Goal: Task Accomplishment & Management: Manage account settings

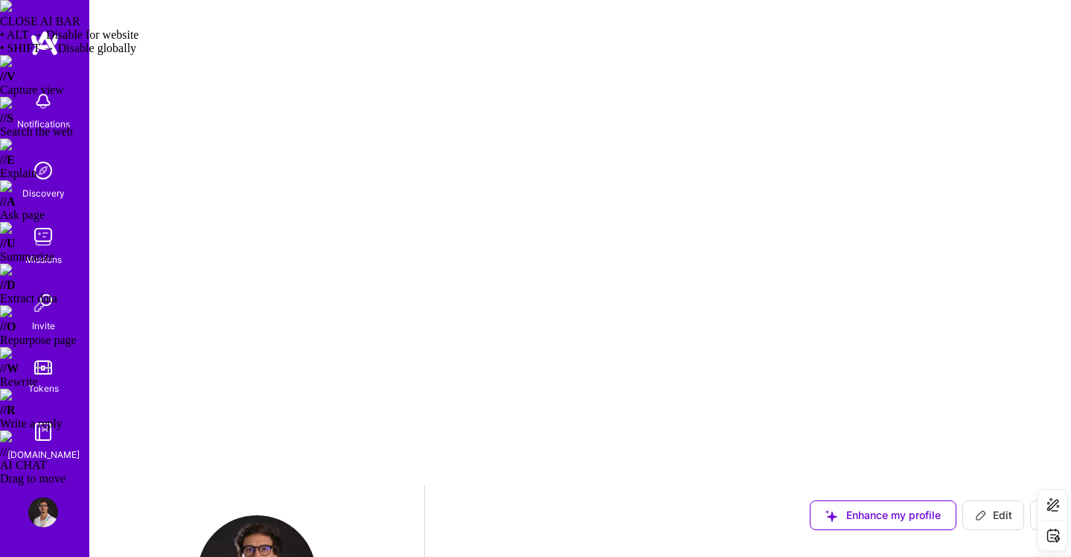
click at [986, 500] on button "Edit" at bounding box center [994, 515] width 62 height 30
select select "BR"
select select "Right Now"
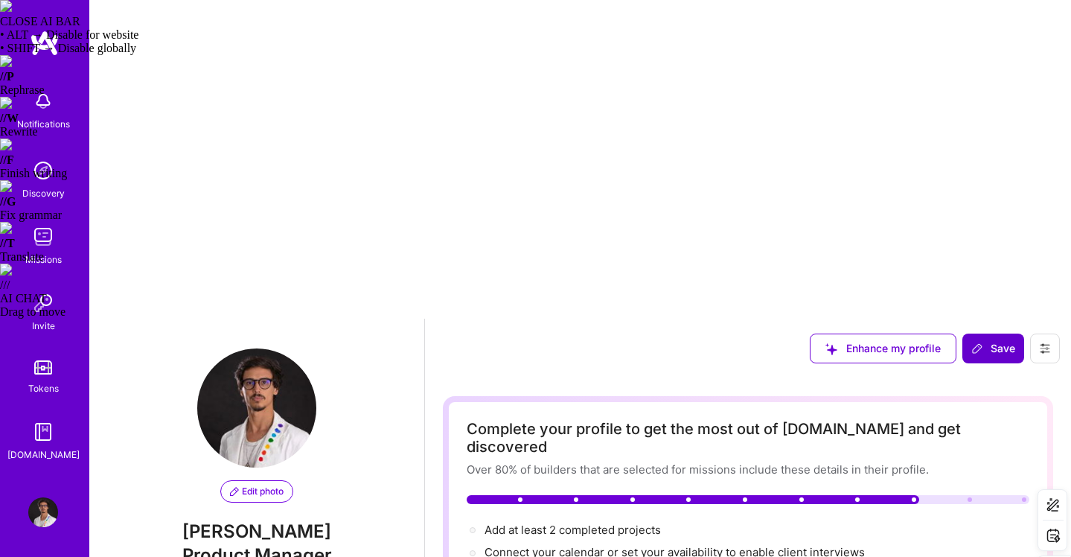
scroll to position [681, 0]
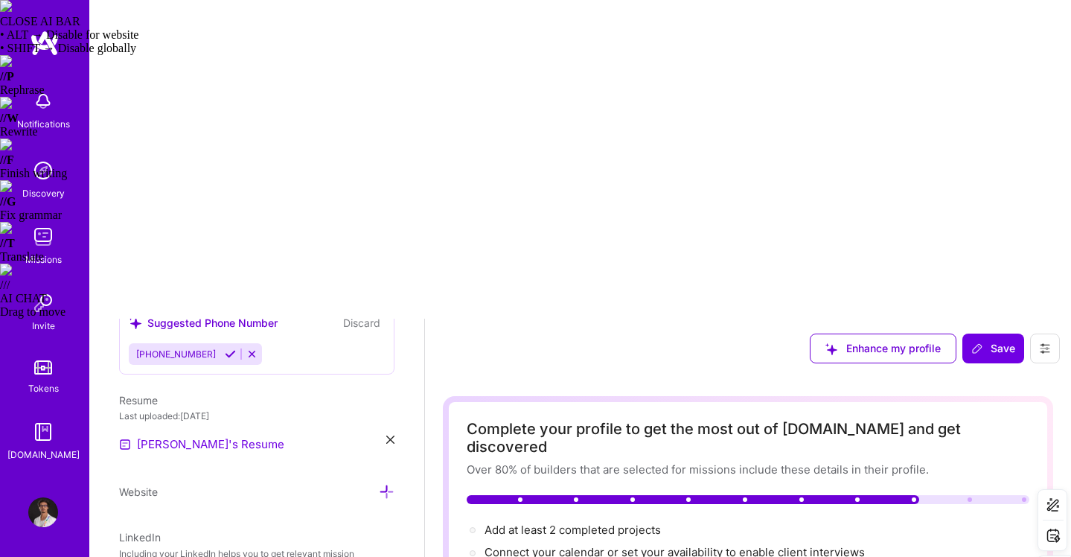
type textarea "AI-Focused Product Manager | UX Expert 🇵🇹 Portuguese - Native Language 🇺🇸 Engli…"
click at [980, 344] on icon at bounding box center [977, 348] width 9 height 9
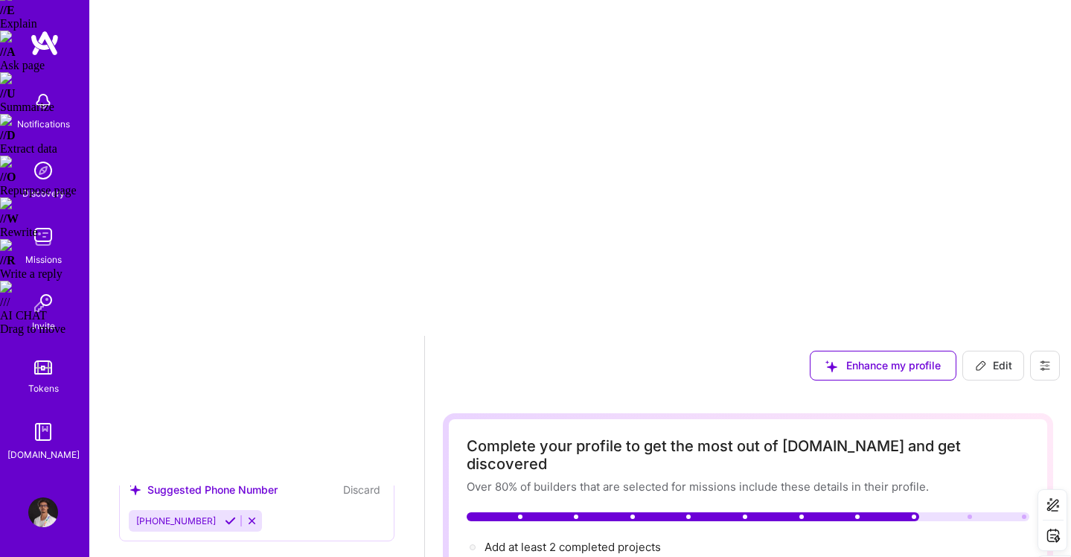
scroll to position [0, 0]
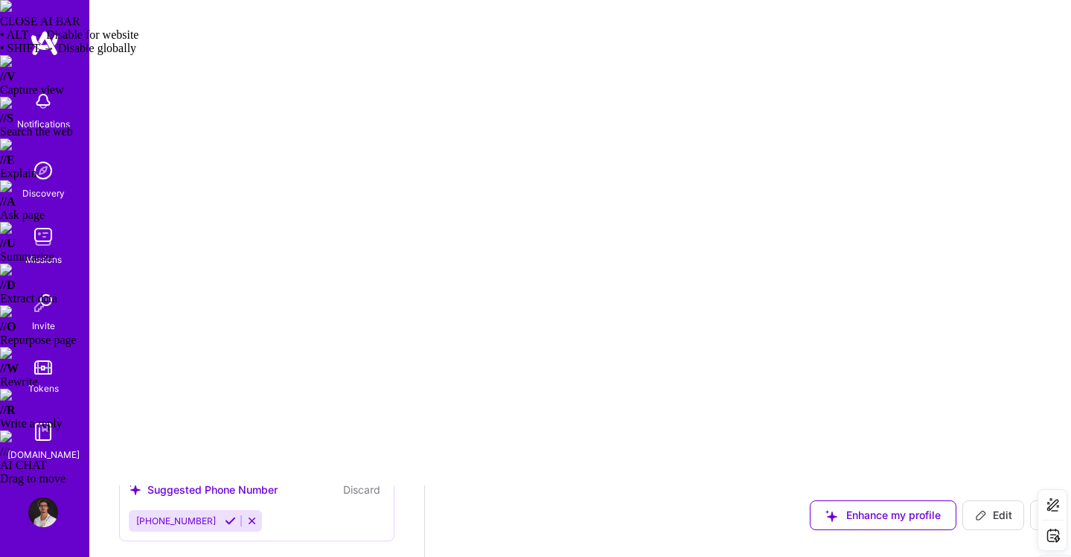
click at [1040, 509] on icon at bounding box center [1045, 515] width 12 height 12
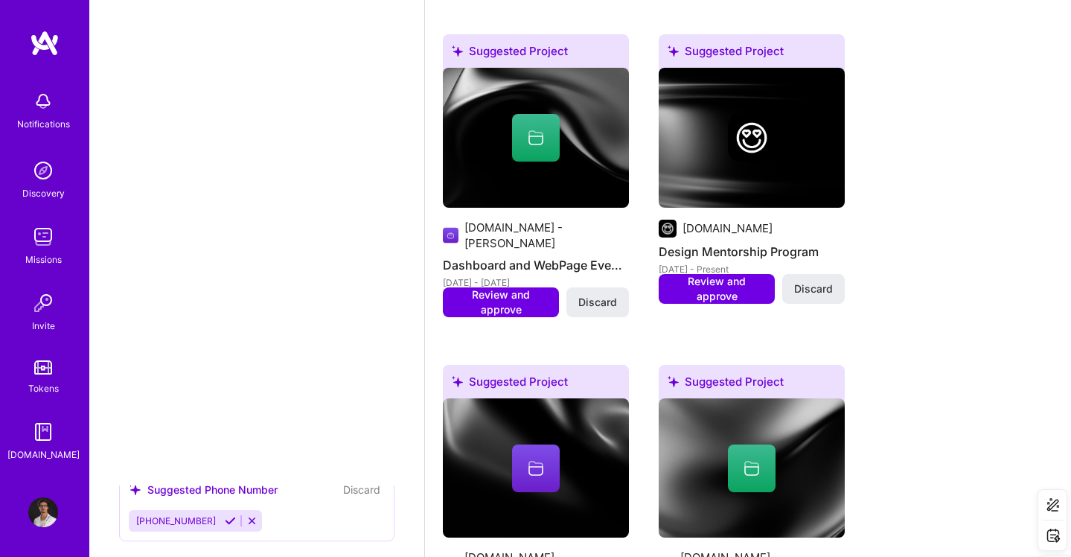
scroll to position [2042, 0]
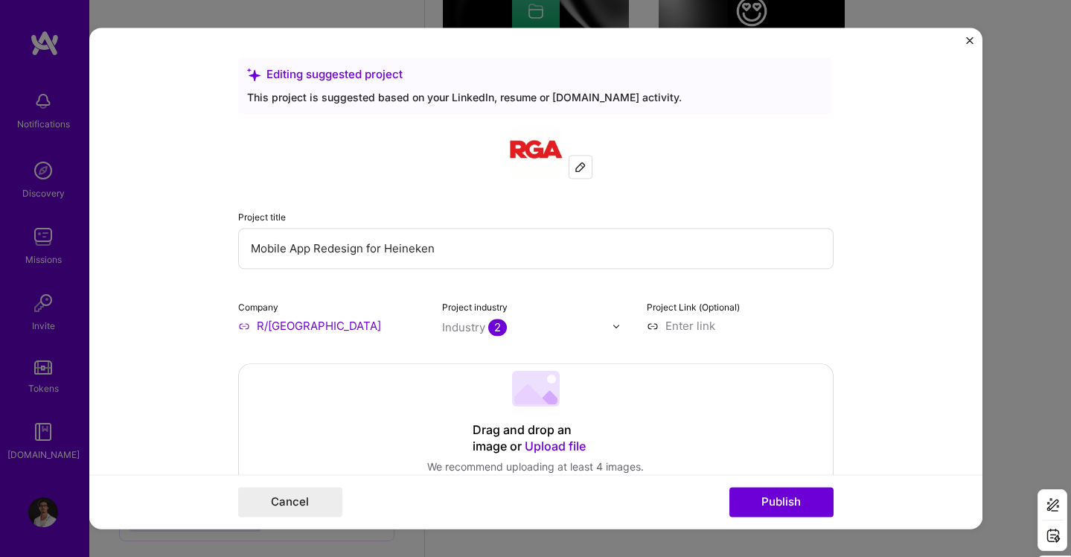
click at [580, 174] on div at bounding box center [581, 167] width 22 height 22
click at [581, 164] on img at bounding box center [581, 167] width 12 height 12
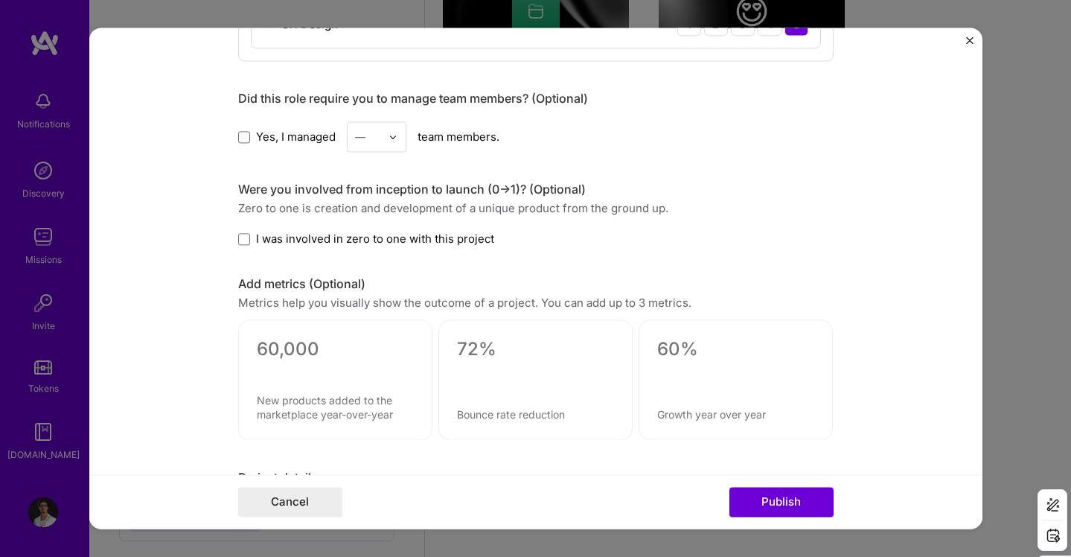
scroll to position [1012, 0]
click at [252, 139] on label "Yes, I managed" at bounding box center [287, 136] width 98 height 16
click at [0, 0] on input "Yes, I managed" at bounding box center [0, 0] width 0 height 0
click at [366, 142] on input "text" at bounding box center [368, 136] width 26 height 16
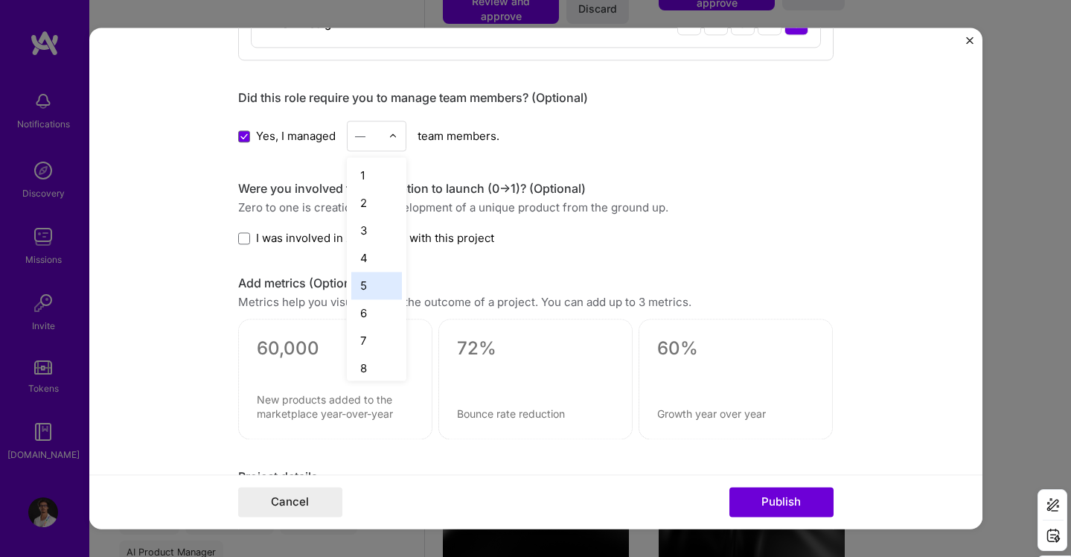
click at [387, 274] on div "5" at bounding box center [376, 286] width 51 height 28
click at [431, 246] on span "I was involved in zero to one with this project" at bounding box center [375, 238] width 238 height 16
click at [0, 0] on input "I was involved in zero to one with this project" at bounding box center [0, 0] width 0 height 0
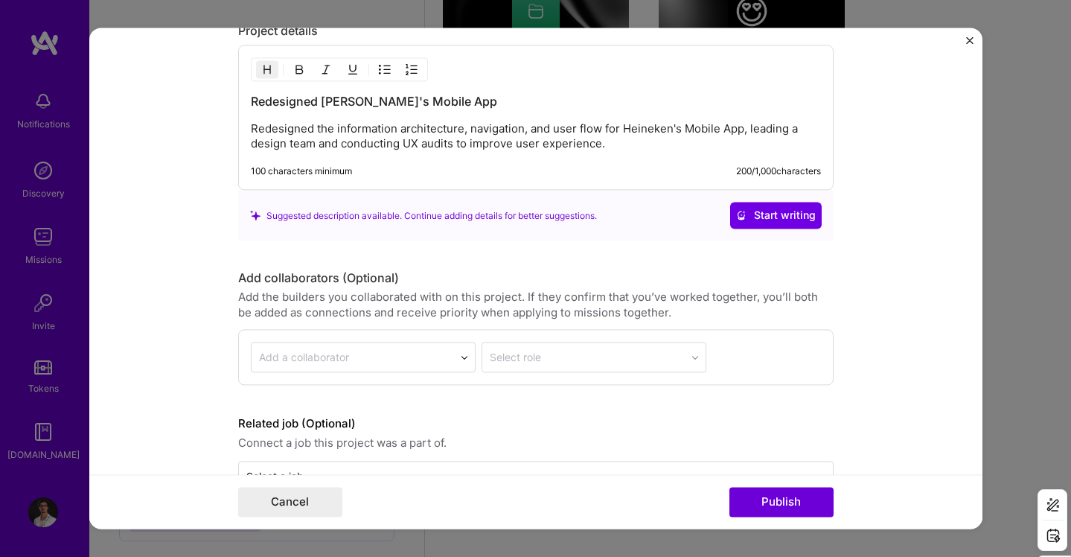
scroll to position [1503, 0]
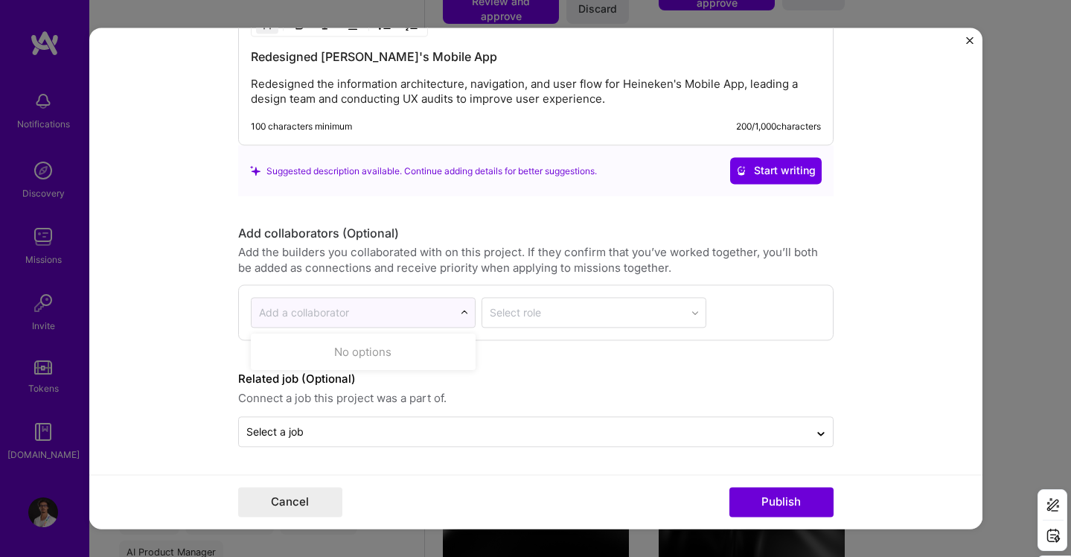
click at [432, 311] on input "text" at bounding box center [353, 313] width 188 height 16
click at [446, 269] on div "Add the builders you collaborated with on this project. If they confirm that yo…" at bounding box center [536, 260] width 596 height 31
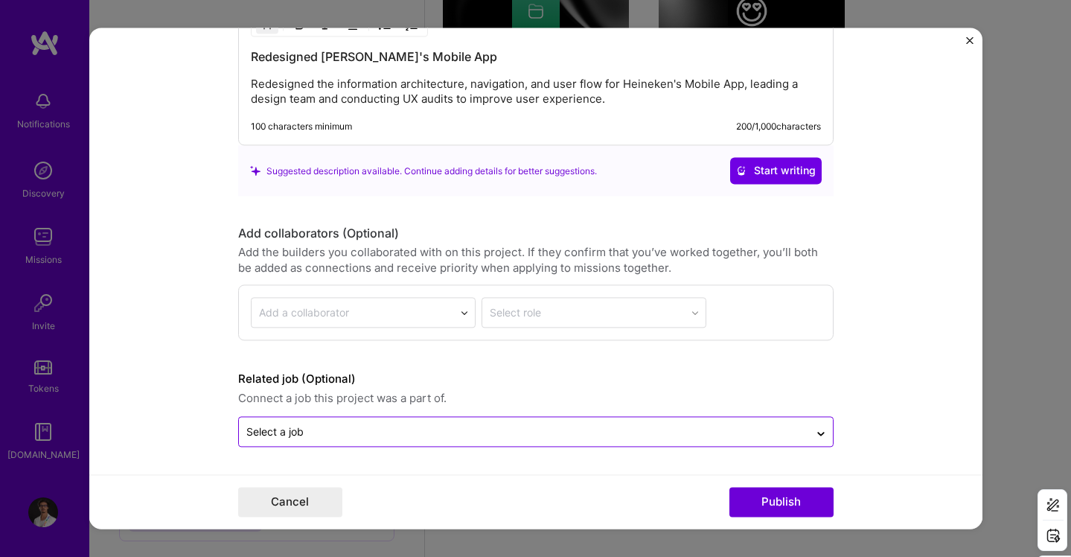
click at [482, 433] on input "text" at bounding box center [523, 432] width 555 height 16
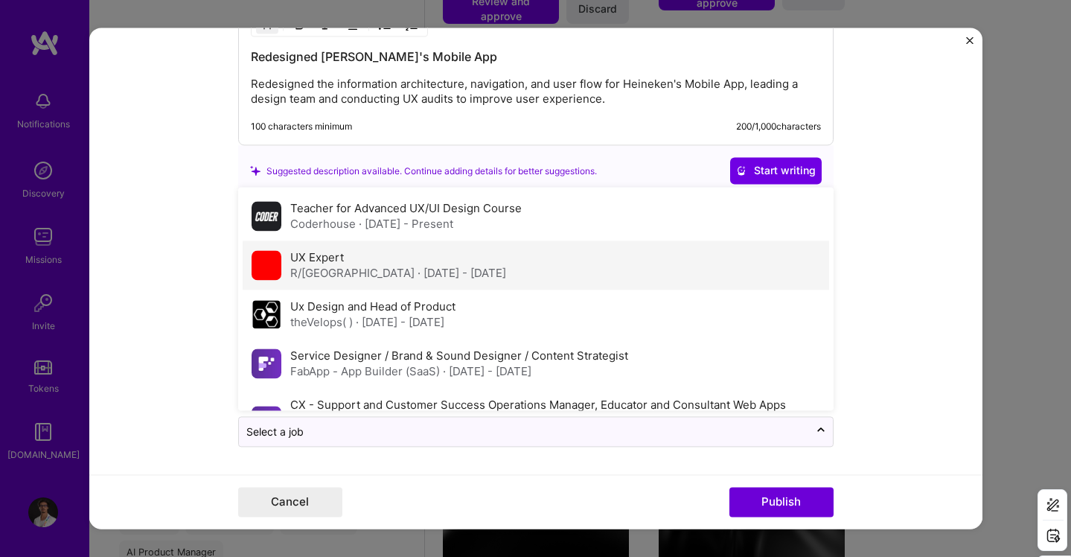
click at [310, 260] on label "UX Expert" at bounding box center [317, 258] width 54 height 14
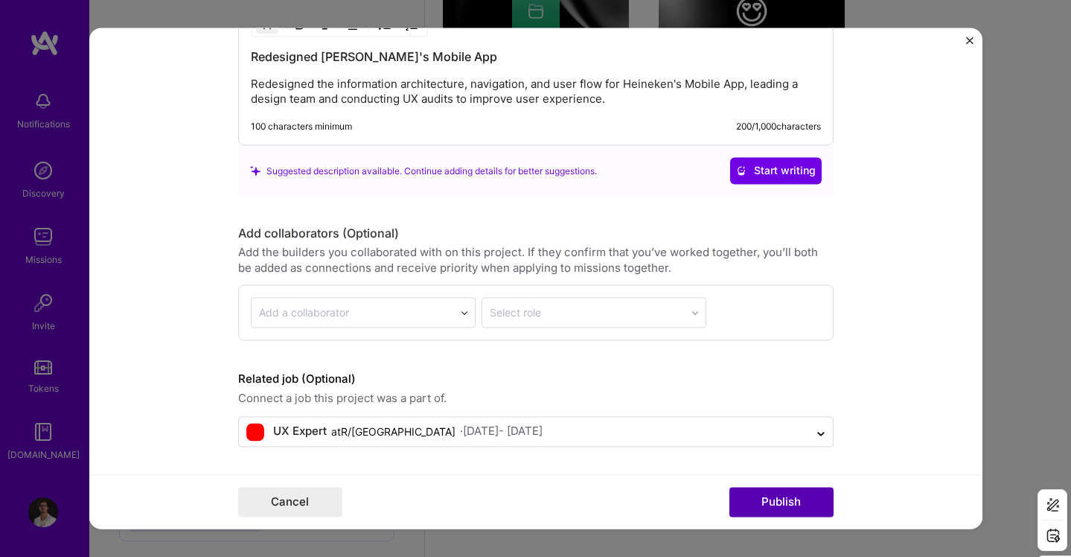
click at [777, 499] on button "Publish" at bounding box center [782, 503] width 104 height 30
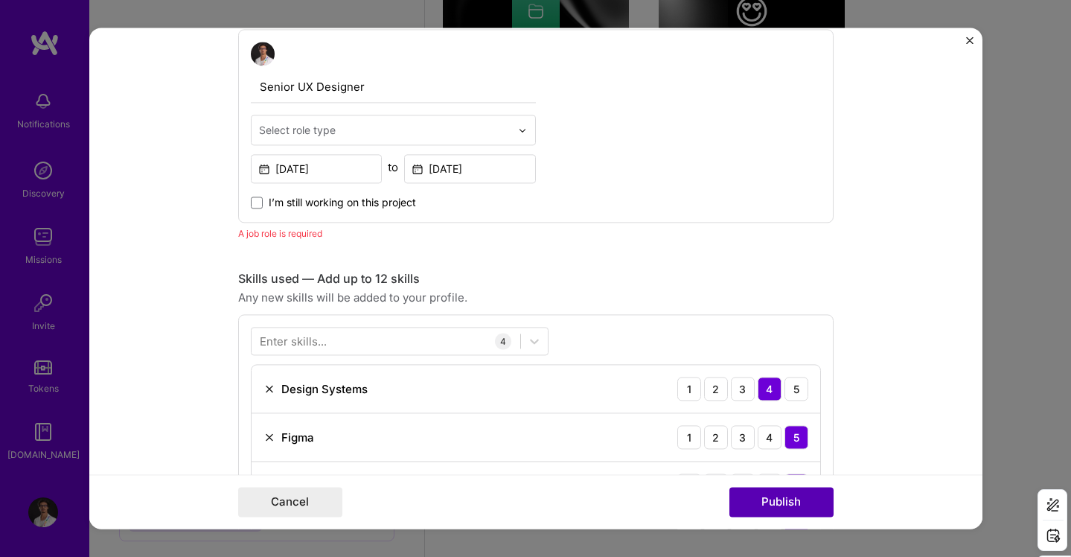
scroll to position [500, 0]
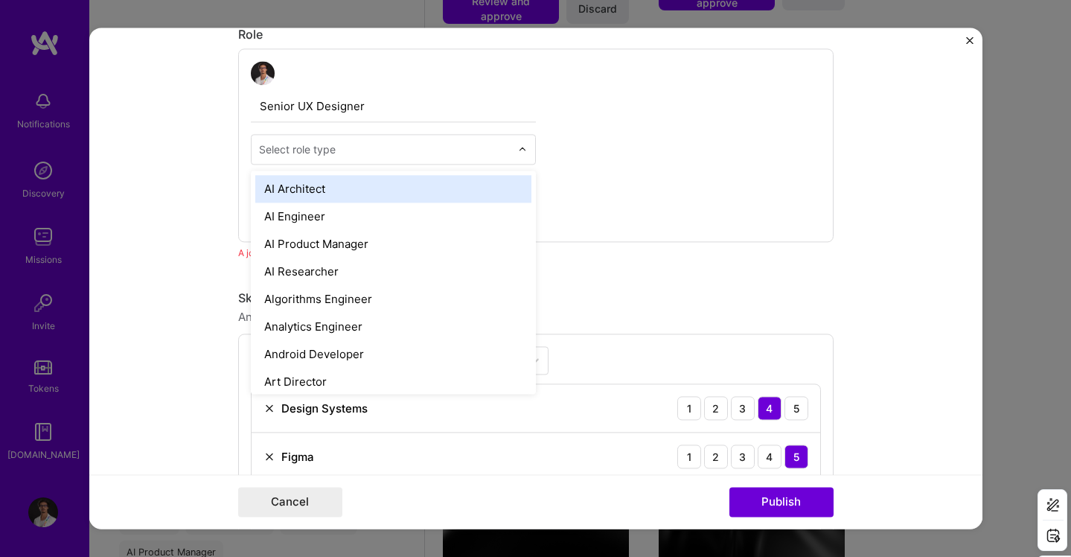
click at [397, 150] on input "text" at bounding box center [385, 149] width 252 height 16
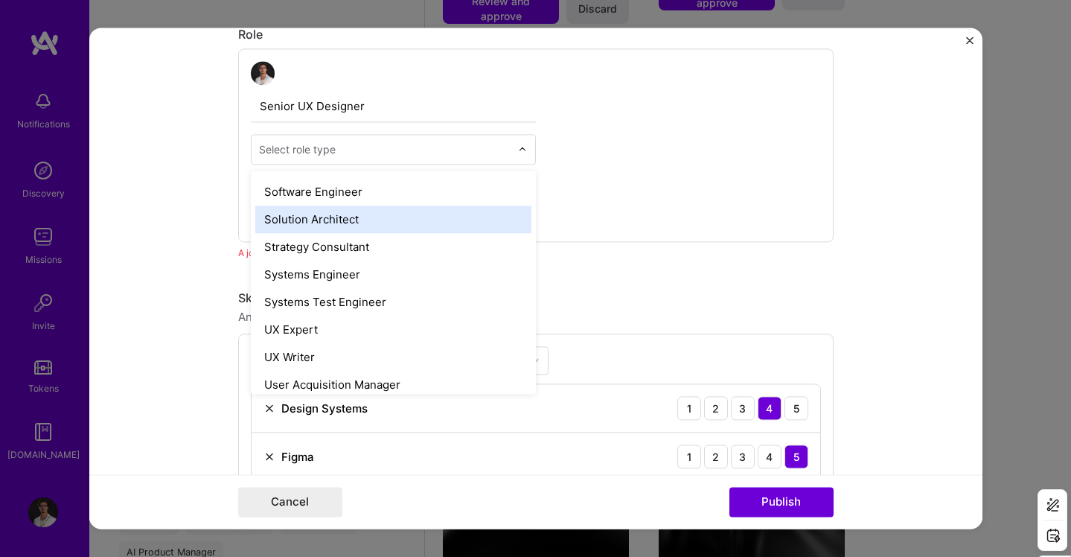
scroll to position [1651, 0]
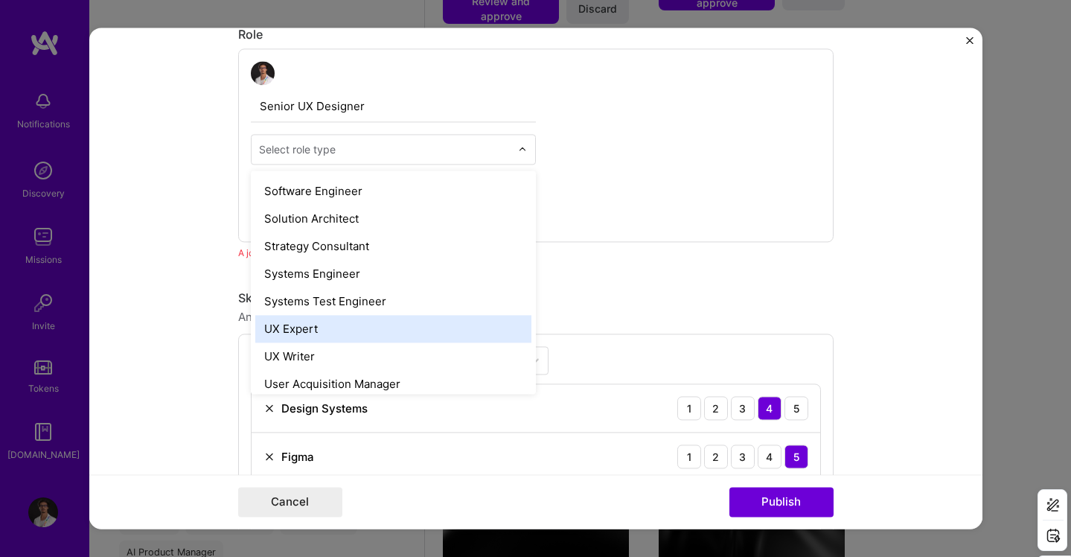
click at [450, 316] on div "UX Expert" at bounding box center [393, 329] width 276 height 28
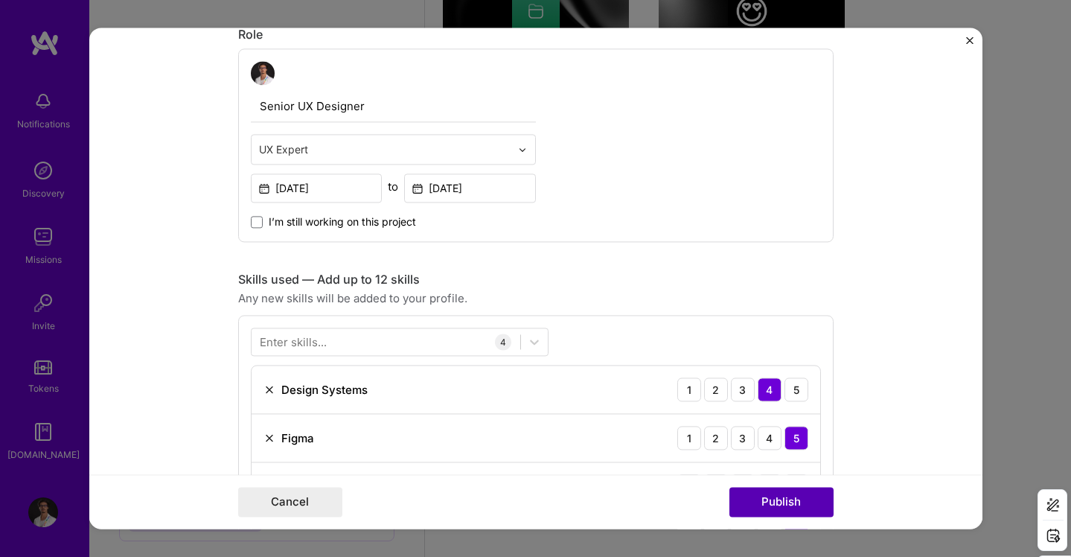
click at [767, 499] on button "Publish" at bounding box center [782, 503] width 104 height 30
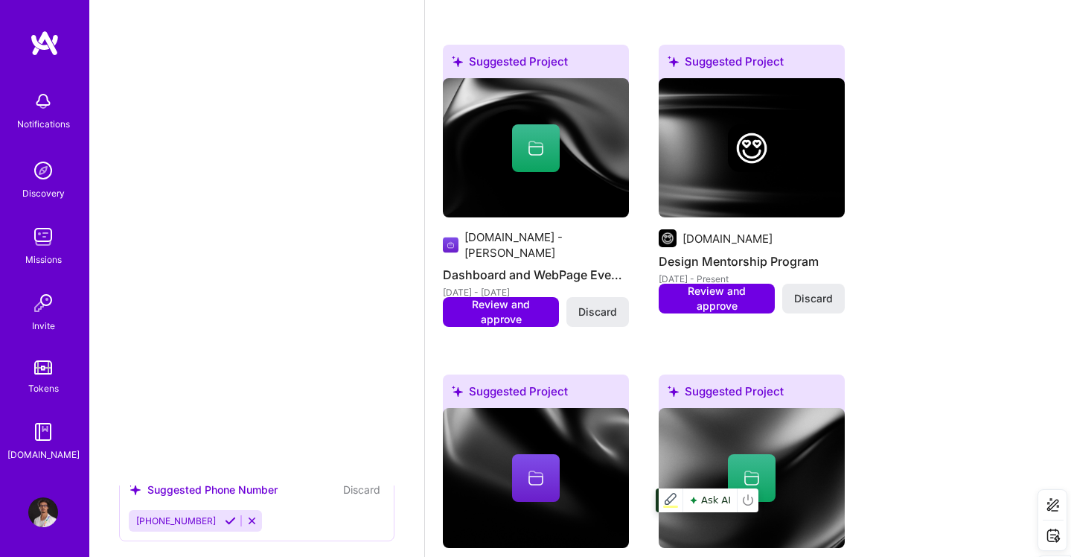
scroll to position [1874, 0]
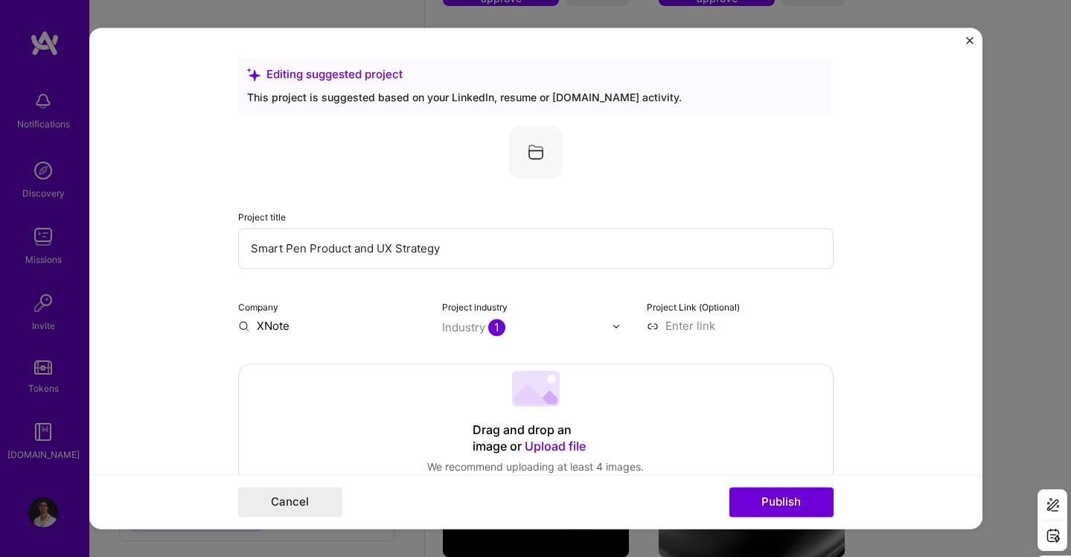
click at [534, 149] on img at bounding box center [536, 152] width 54 height 54
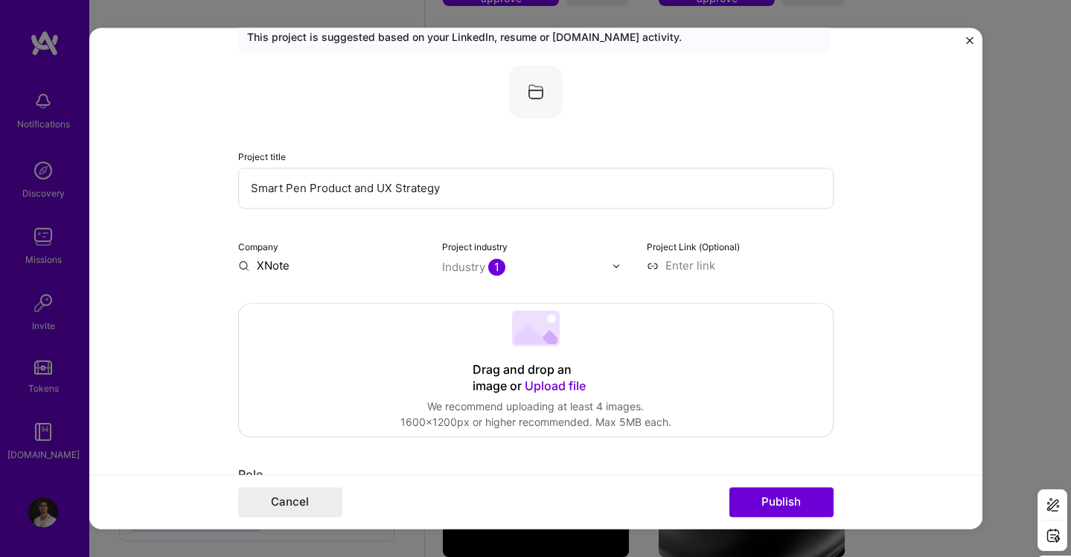
scroll to position [96, 0]
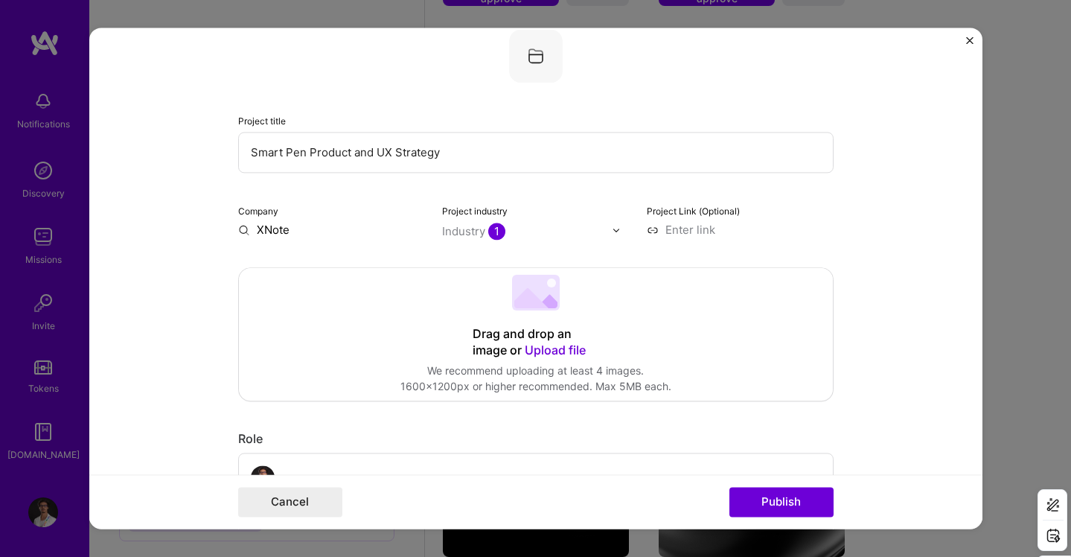
click at [265, 229] on input "XNote" at bounding box center [331, 230] width 187 height 16
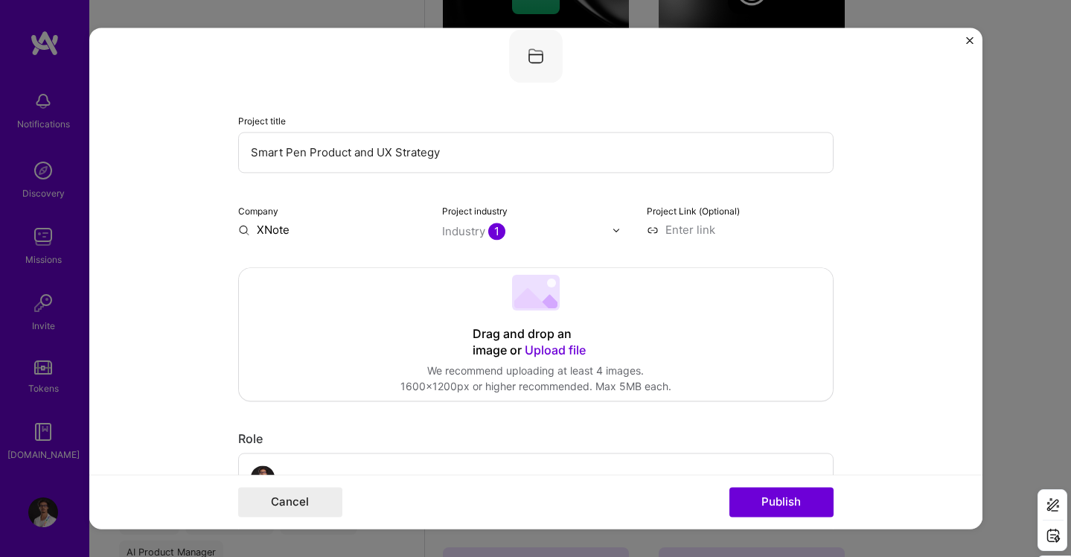
click at [243, 228] on input "XNote" at bounding box center [331, 230] width 187 height 16
click at [237, 230] on form "Editing suggested project This project is suggested based on your LinkedIn, res…" at bounding box center [535, 278] width 893 height 501
click at [289, 229] on input "XNote" at bounding box center [331, 230] width 187 height 16
click at [300, 235] on input "[URL]" at bounding box center [331, 230] width 187 height 16
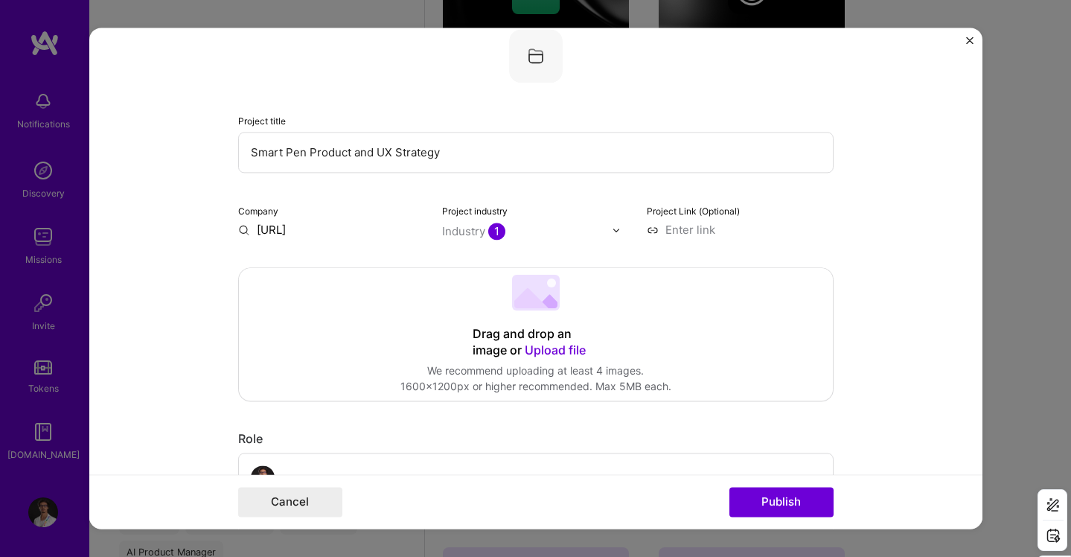
click at [309, 228] on input "[URL]" at bounding box center [331, 230] width 187 height 16
click at [271, 229] on input "[URL]" at bounding box center [331, 230] width 187 height 16
type input "[URL]"
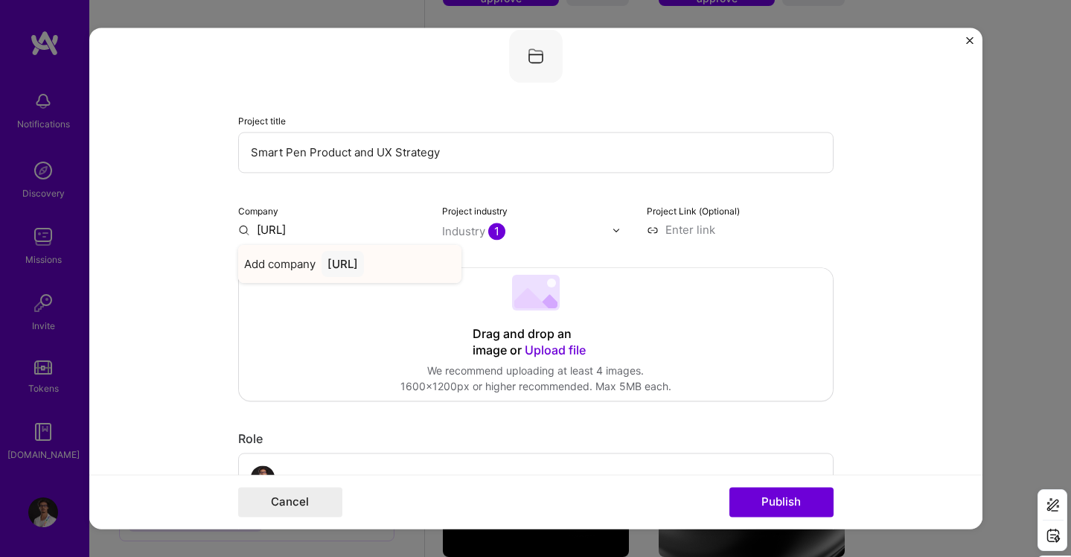
click at [348, 267] on div "[URL]" at bounding box center [343, 264] width 42 height 26
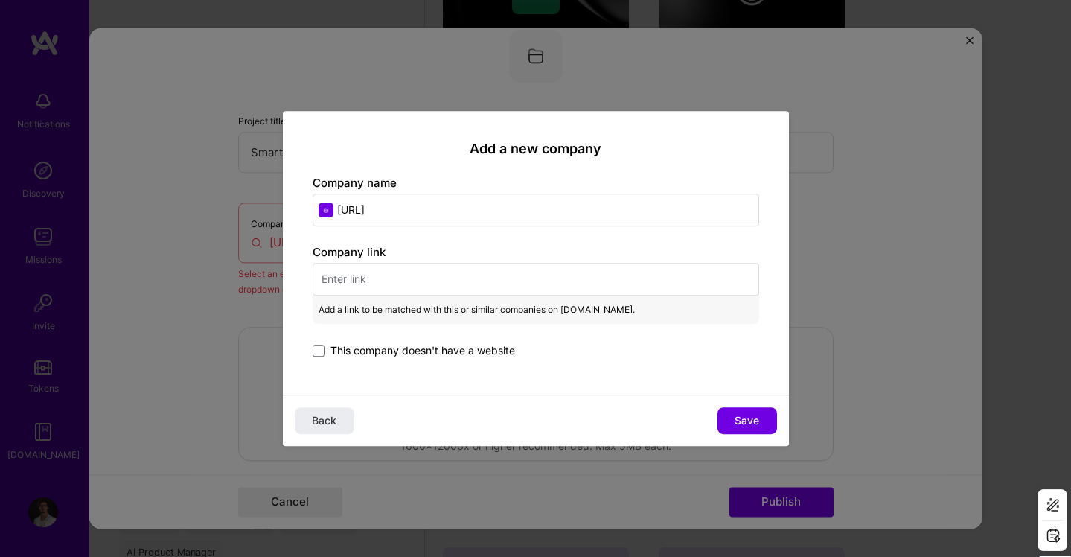
click at [456, 273] on input "text" at bounding box center [536, 279] width 447 height 33
paste input "[URL]"
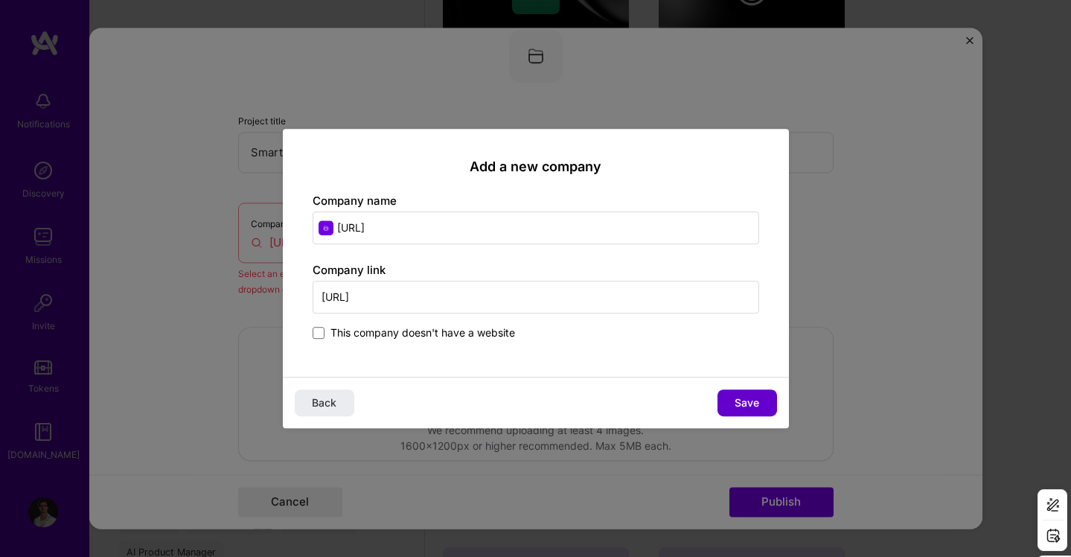
type input "[URL]"
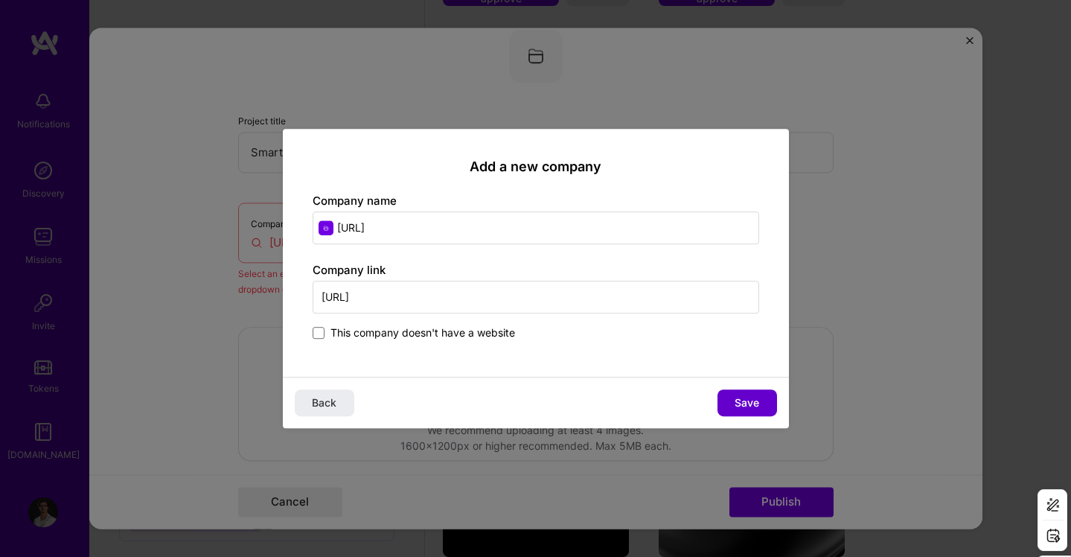
click at [743, 397] on span "Save" at bounding box center [747, 402] width 25 height 15
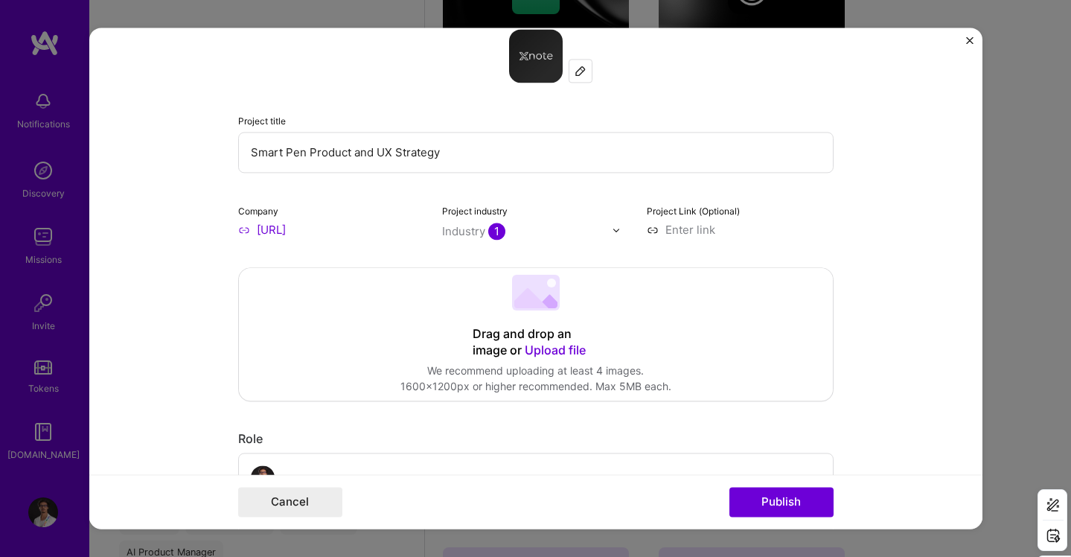
click at [352, 150] on input "Smart Pen Product and UX Strategy" at bounding box center [536, 152] width 596 height 41
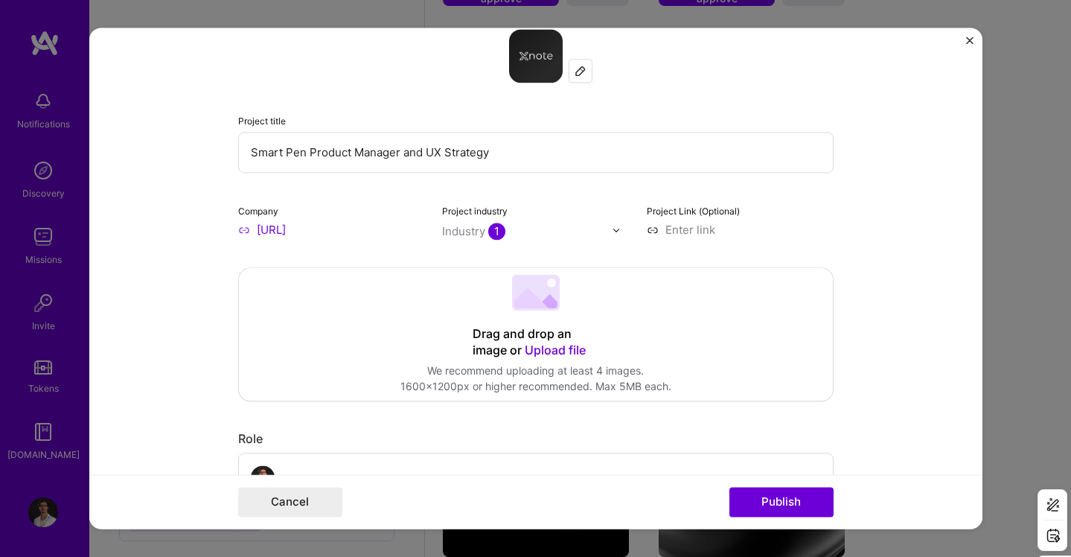
drag, startPoint x: 445, startPoint y: 153, endPoint x: 575, endPoint y: 162, distance: 129.8
click at [574, 162] on input "Smart Pen Product Manager and UX Strategy" at bounding box center [536, 152] width 596 height 41
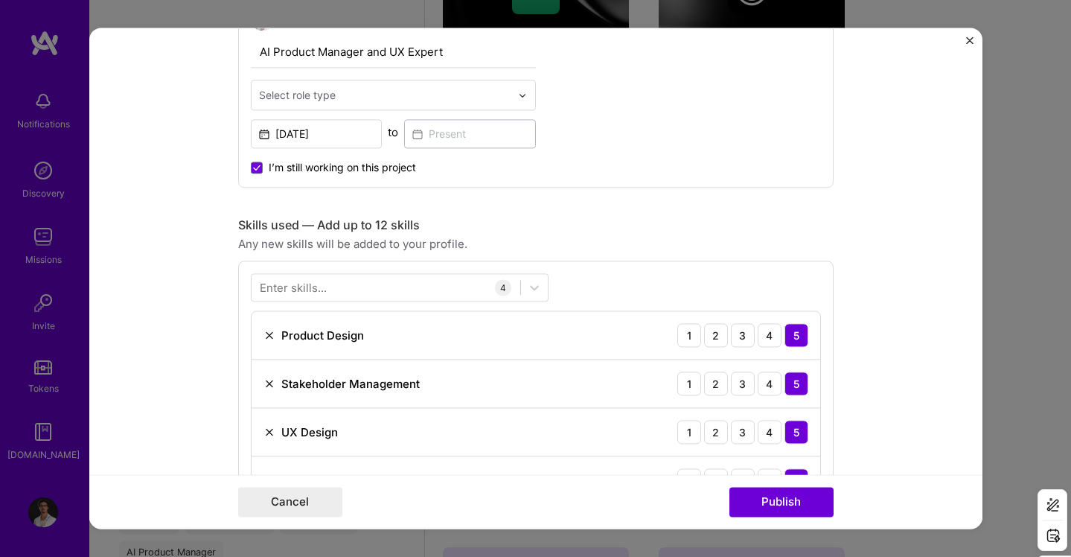
scroll to position [707, 0]
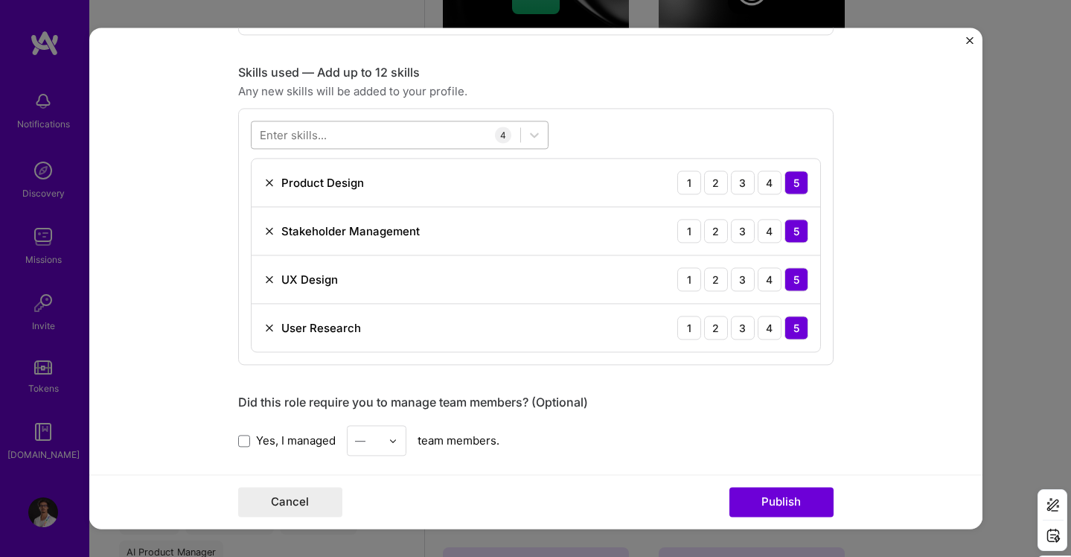
type input "Smart Pen Product Manager and UX Expert"
click at [447, 135] on div at bounding box center [386, 135] width 269 height 25
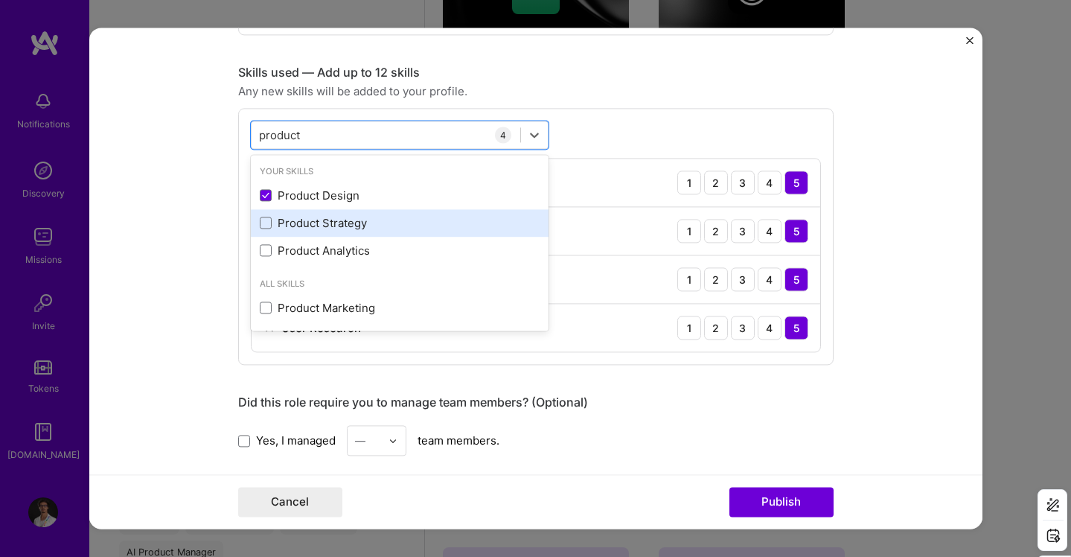
click at [470, 213] on div "Product Strategy" at bounding box center [400, 223] width 298 height 28
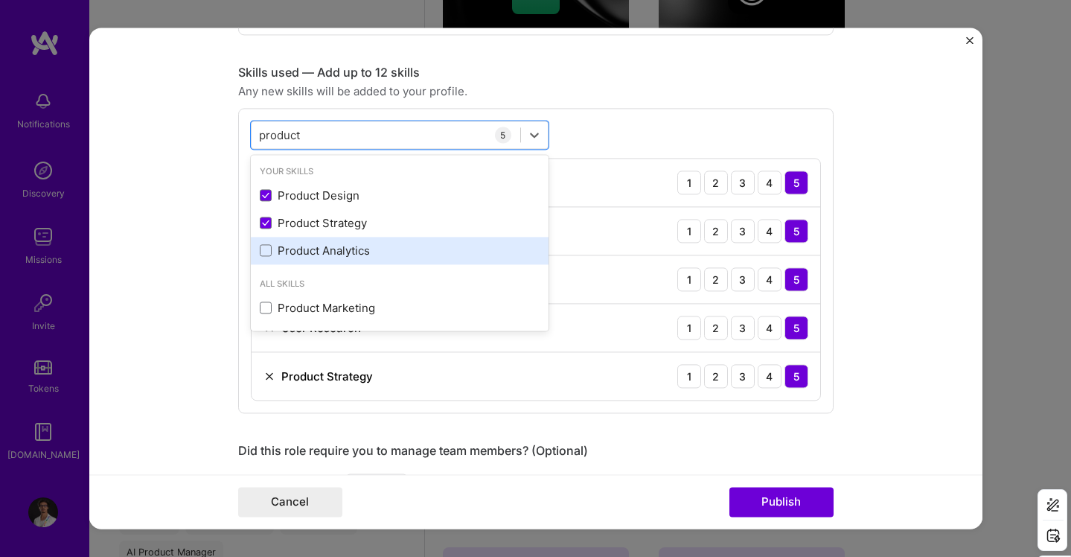
click at [377, 247] on div "Product Analytics" at bounding box center [400, 251] width 280 height 16
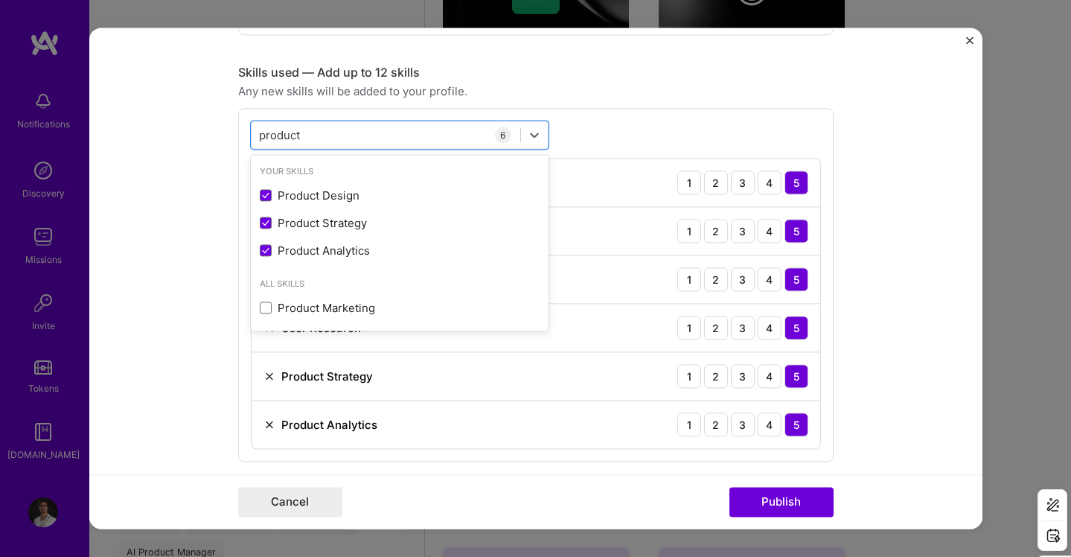
type input "product"
click at [608, 116] on div "option Product Analytics, selected. option Product Analytics selected, 0 of 2. …" at bounding box center [536, 285] width 596 height 354
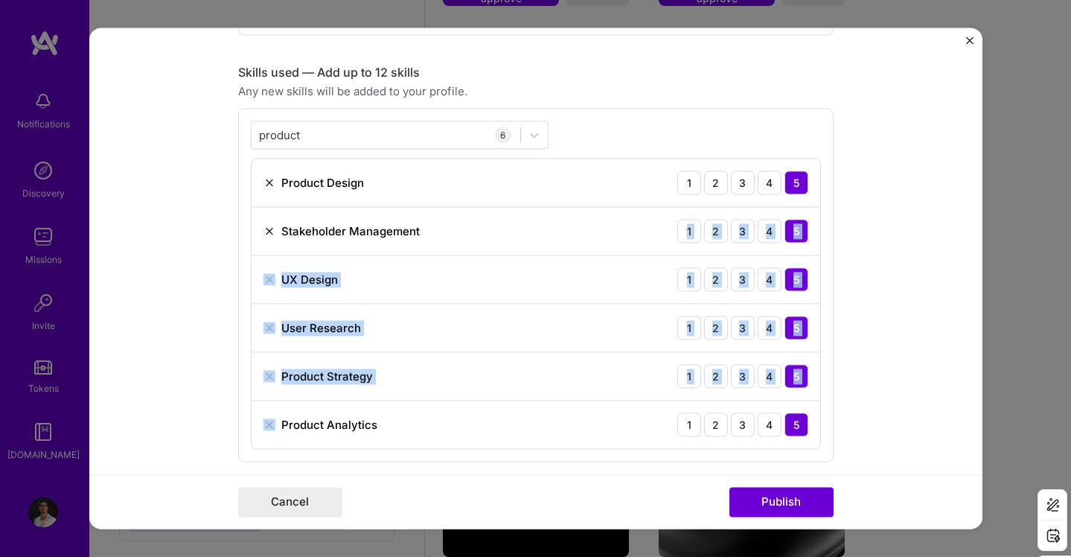
drag, startPoint x: 351, startPoint y: 416, endPoint x: 389, endPoint y: 242, distance: 178.3
click at [389, 242] on div "Product Design 1 2 3 4 5 Stakeholder Management 1 2 3 4 5 UX Design 1 2 3 4 5 U…" at bounding box center [536, 303] width 570 height 291
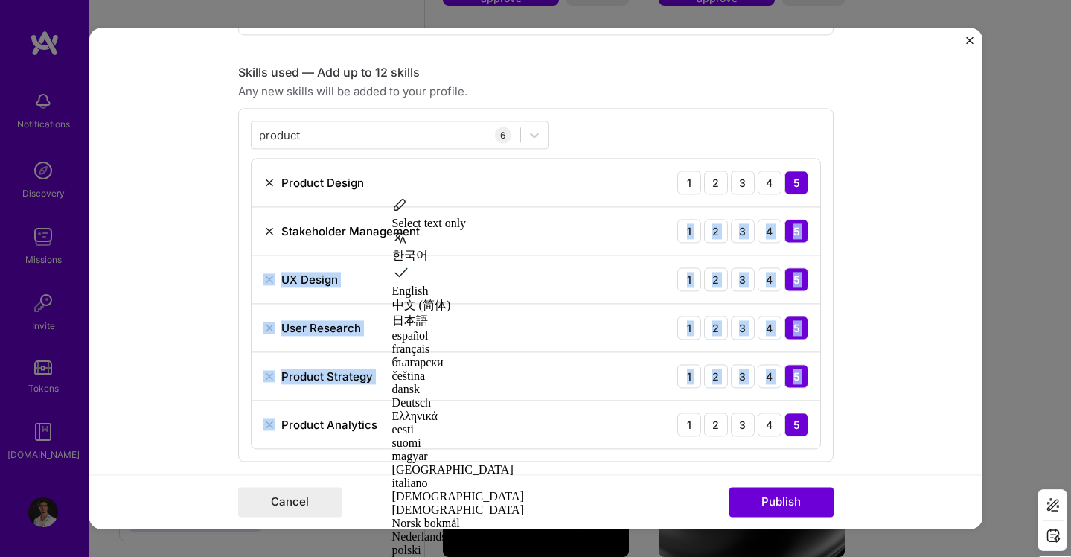
click at [878, 340] on form "Editing suggested project This project is suggested based on your LinkedIn, res…" at bounding box center [535, 278] width 893 height 501
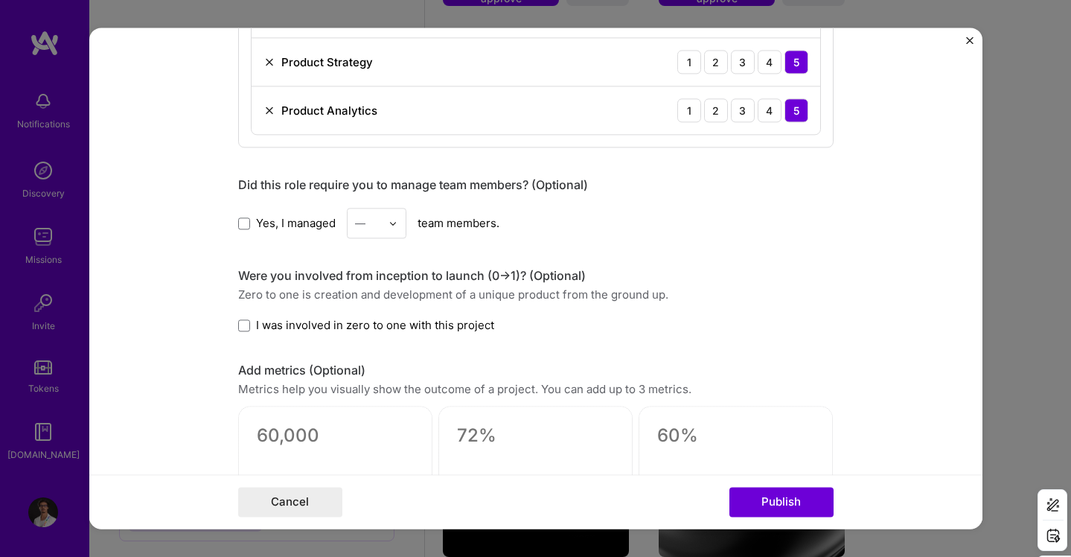
scroll to position [1041, 0]
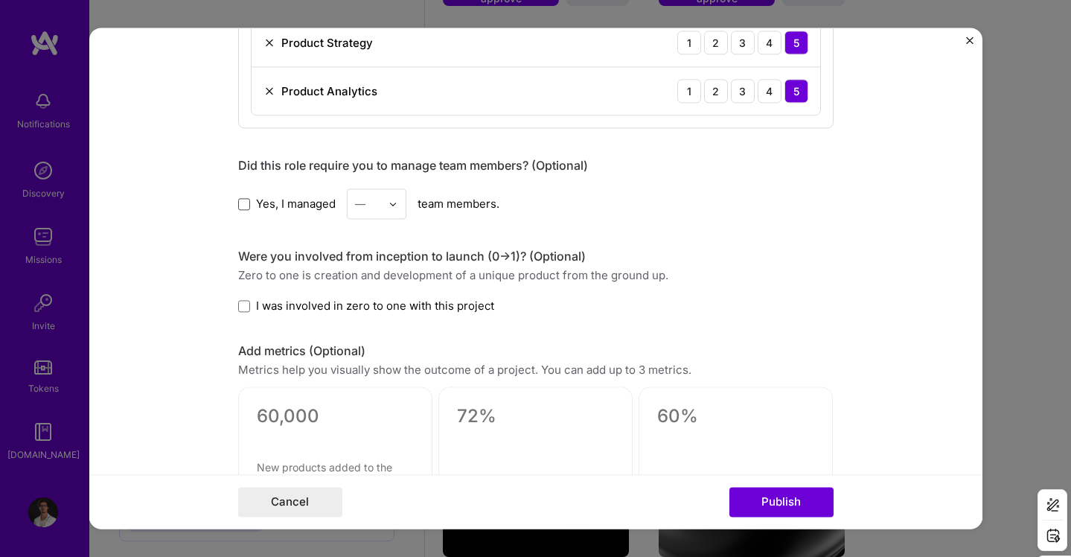
click at [246, 202] on span at bounding box center [244, 204] width 12 height 12
click at [0, 0] on input "Yes, I managed" at bounding box center [0, 0] width 0 height 0
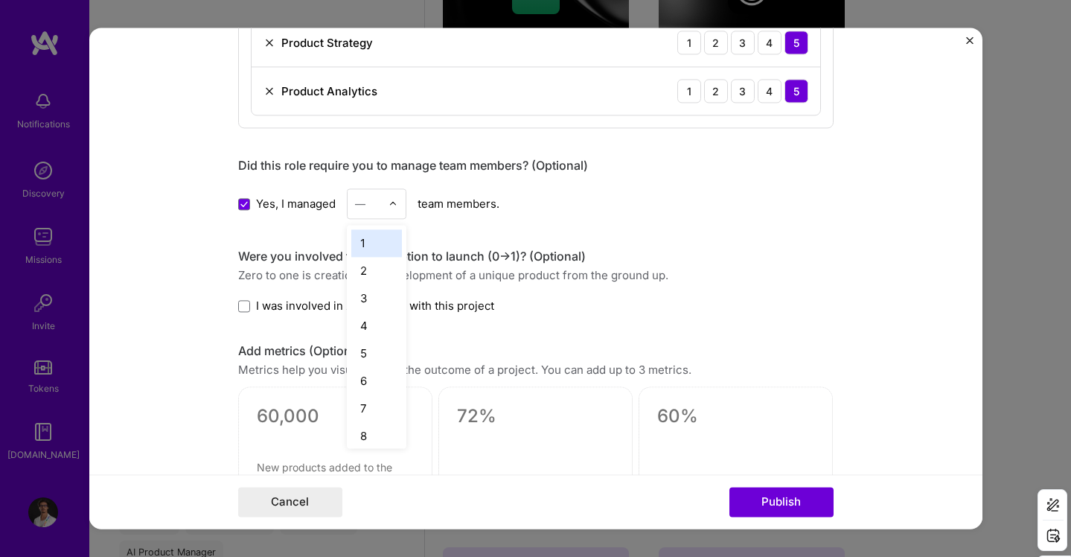
click at [398, 194] on div at bounding box center [397, 203] width 17 height 29
click at [380, 345] on div "5" at bounding box center [376, 354] width 51 height 28
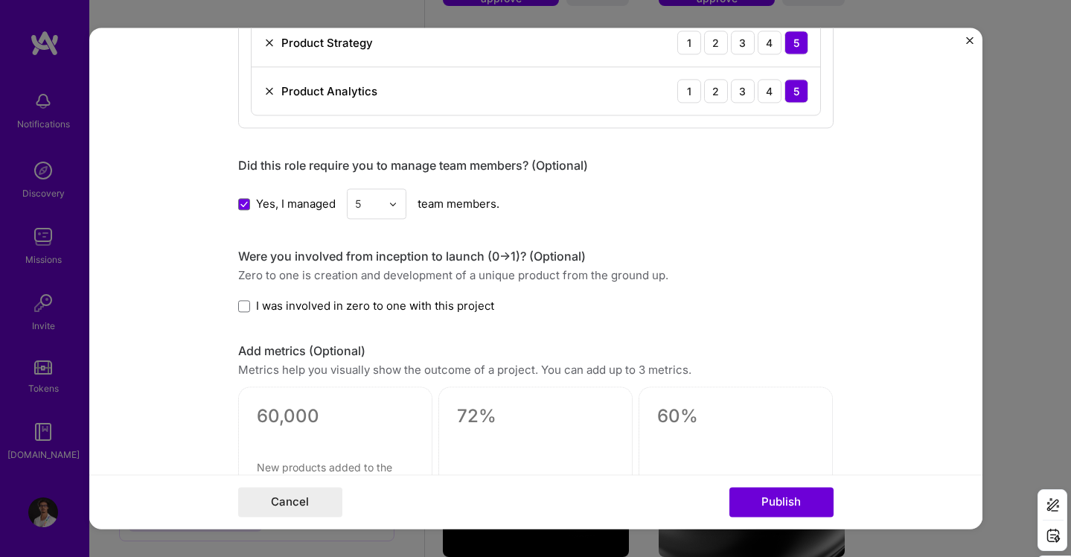
click at [499, 313] on div "I was involved in zero to one with this project" at bounding box center [536, 306] width 596 height 16
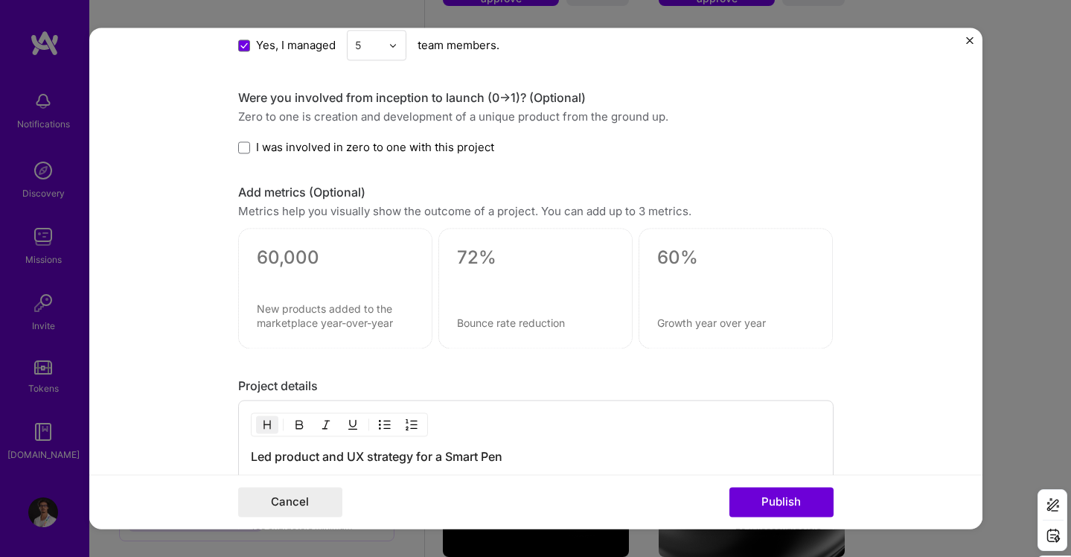
scroll to position [1216, 0]
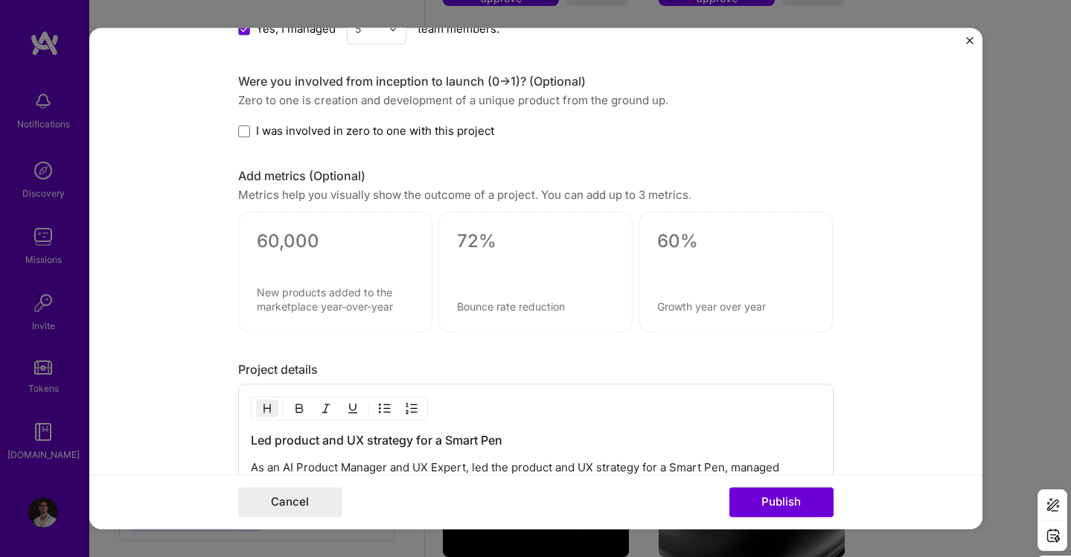
click at [482, 259] on div at bounding box center [536, 272] width 194 height 121
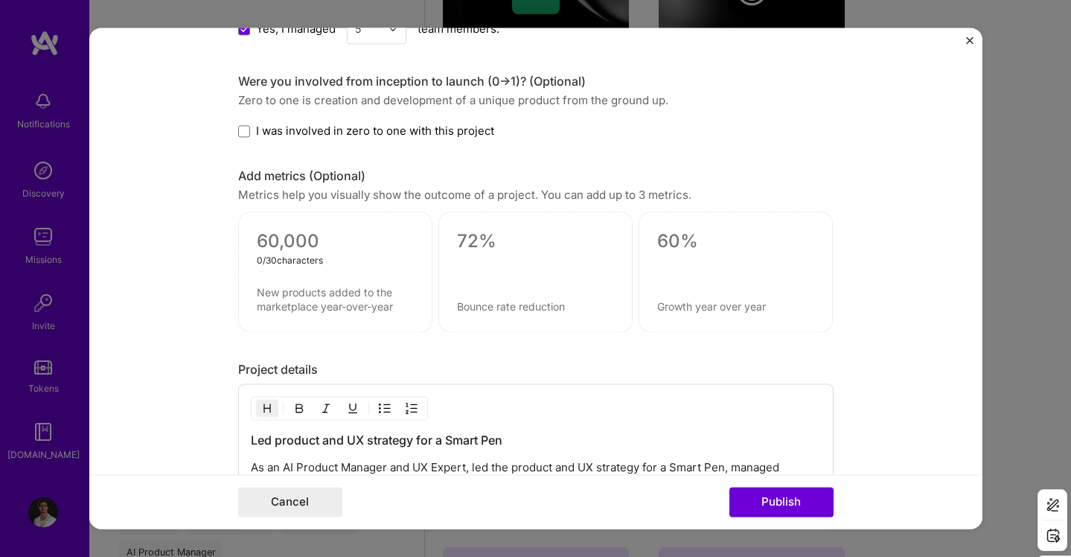
click at [343, 240] on textarea at bounding box center [335, 242] width 157 height 22
click at [489, 255] on div at bounding box center [536, 272] width 194 height 121
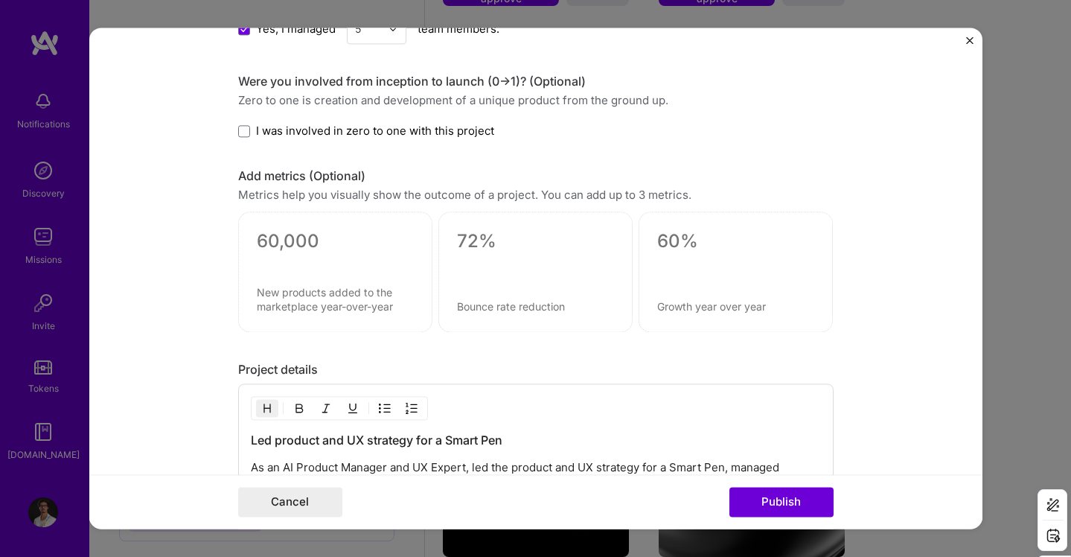
click at [520, 311] on textarea at bounding box center [535, 307] width 157 height 14
click at [518, 267] on div at bounding box center [535, 268] width 157 height 16
click at [350, 302] on textarea at bounding box center [335, 300] width 157 height 28
click at [487, 284] on div at bounding box center [536, 272] width 194 height 121
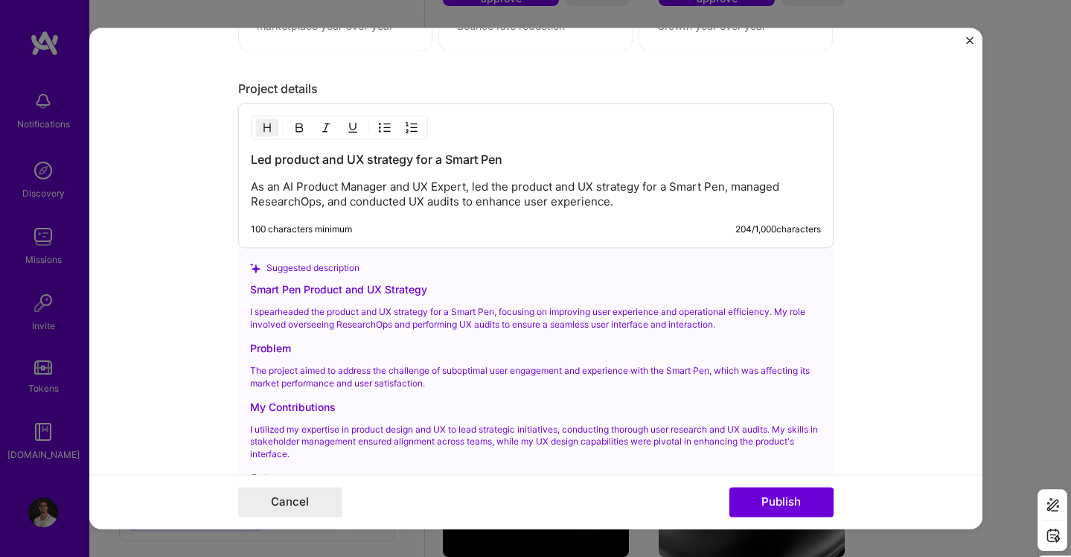
scroll to position [1498, 0]
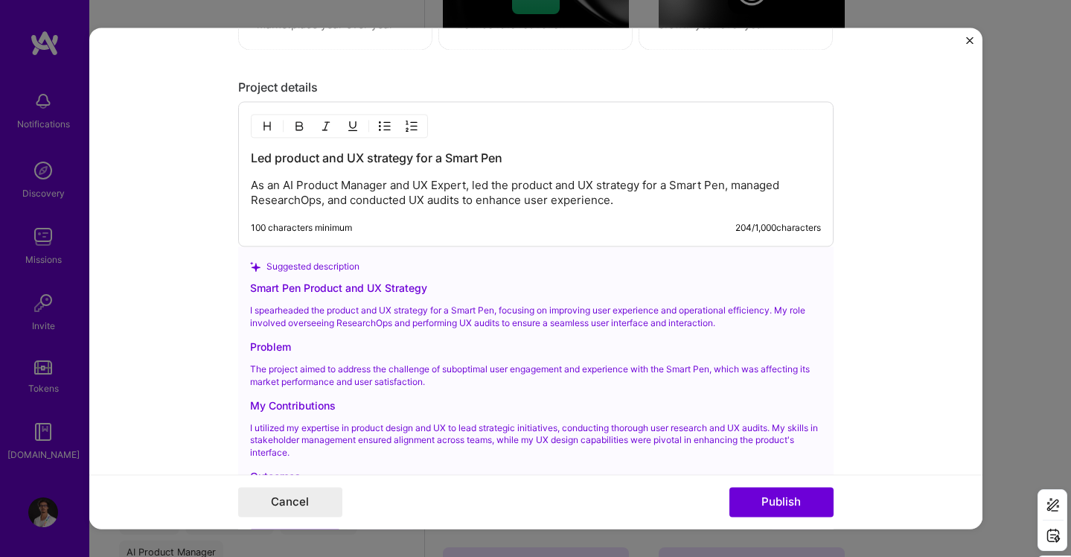
click at [613, 195] on p "As an AI Product Manager and UX Expert, led the product and UX strategy for a S…" at bounding box center [536, 194] width 570 height 30
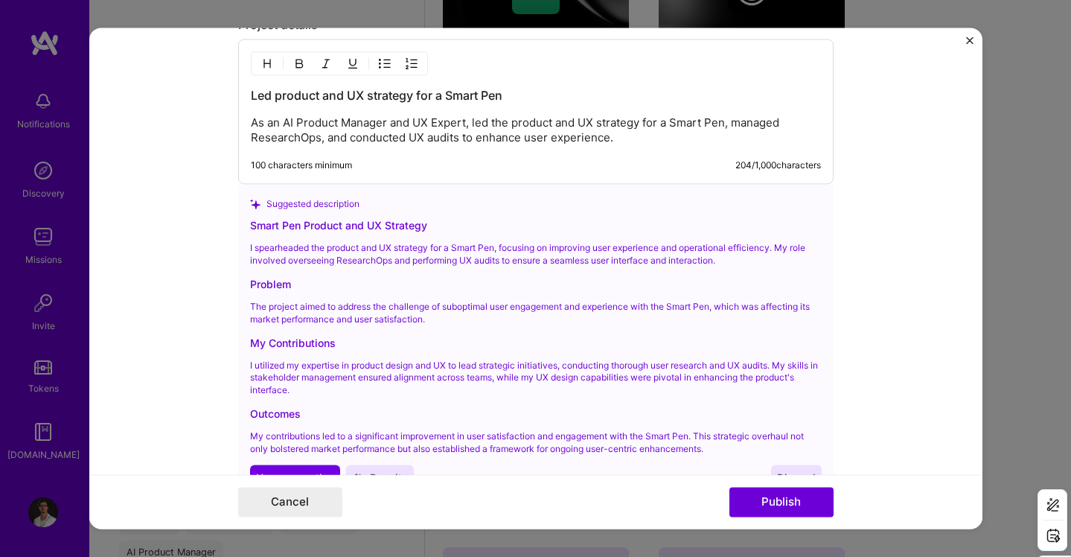
scroll to position [1483, 0]
